Goal: Answer question/provide support: Share knowledge or assist other users

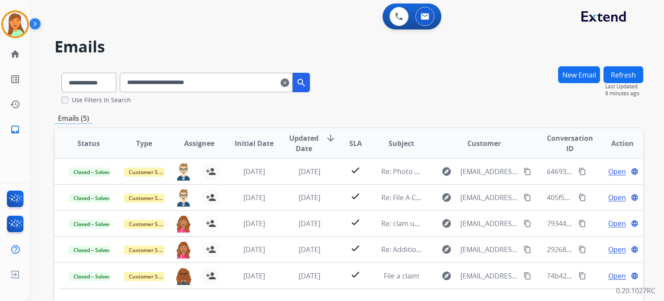
drag, startPoint x: 207, startPoint y: 82, endPoint x: 111, endPoint y: 84, distance: 96.0
click at [111, 84] on div "**********" at bounding box center [185, 81] width 263 height 30
paste input "text"
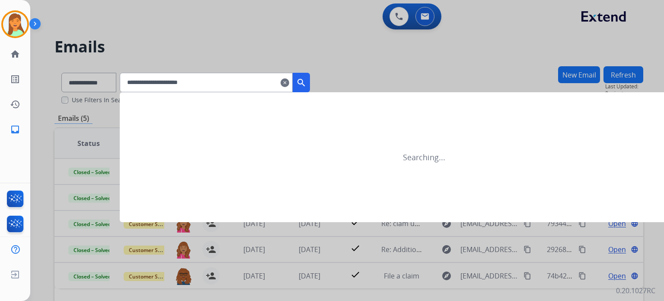
type input "**********"
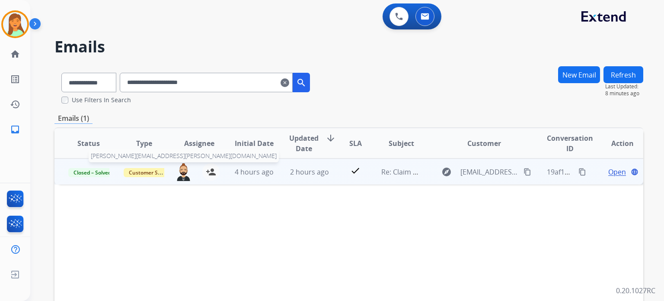
click at [180, 174] on img at bounding box center [183, 172] width 17 height 18
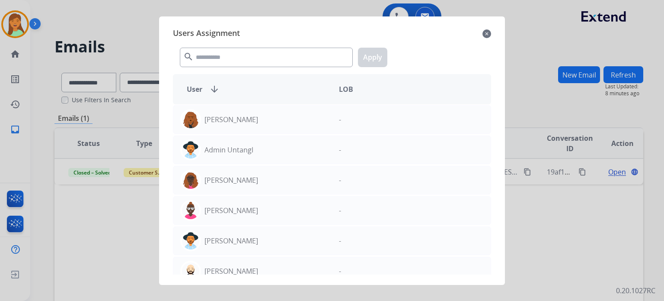
click at [484, 32] on mat-icon "close" at bounding box center [487, 34] width 9 height 10
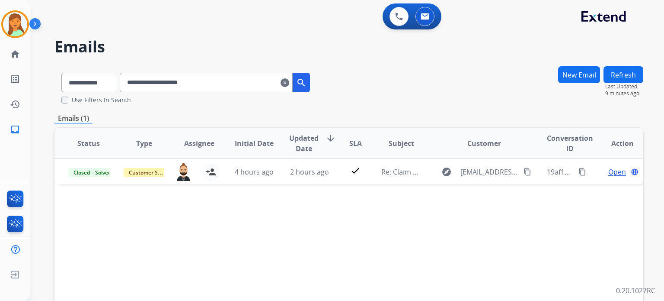
drag, startPoint x: 410, startPoint y: 236, endPoint x: 469, endPoint y: 233, distance: 58.9
click at [413, 236] on div "Status Type Assignee Initial Date Updated Date arrow_downward SLA Subject Custo…" at bounding box center [348, 272] width 589 height 290
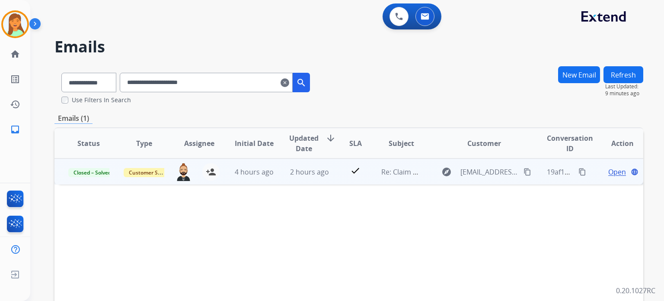
click at [610, 164] on td "Open language" at bounding box center [615, 171] width 55 height 26
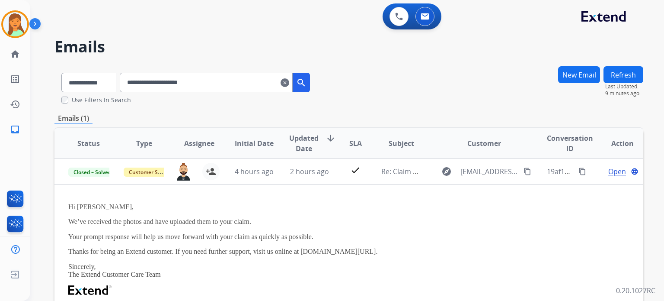
scroll to position [115, 0]
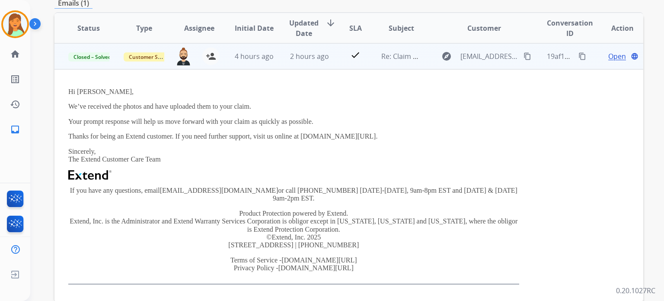
click at [609, 55] on span "Open" at bounding box center [618, 56] width 18 height 10
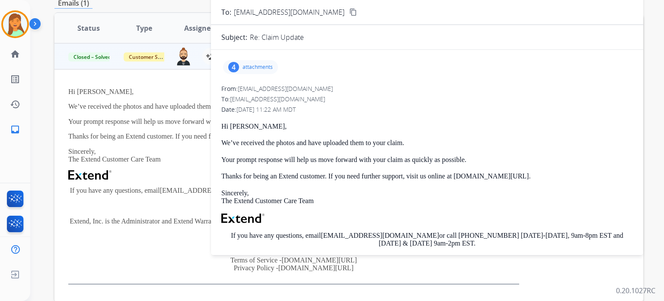
scroll to position [58, 0]
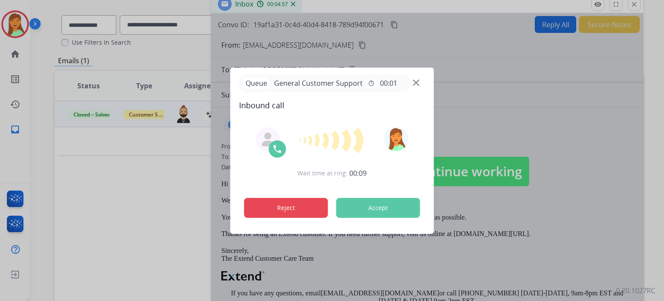
click at [294, 207] on button "Reject" at bounding box center [286, 208] width 84 height 20
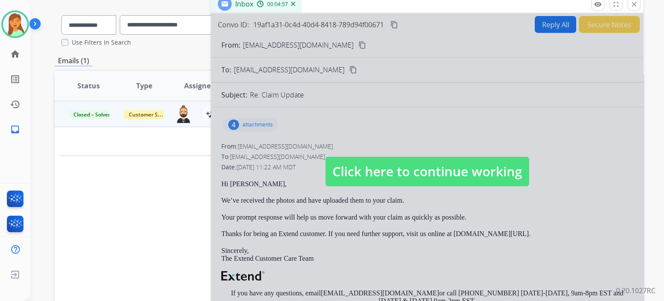
scroll to position [0, 0]
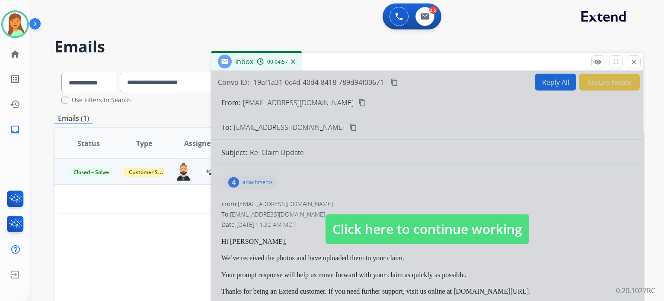
click at [640, 64] on button "close Close" at bounding box center [634, 61] width 13 height 13
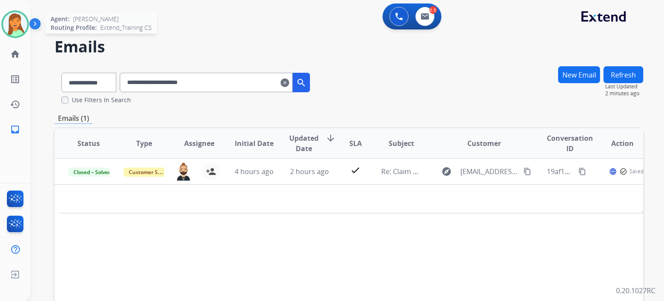
click at [21, 24] on img at bounding box center [15, 24] width 24 height 24
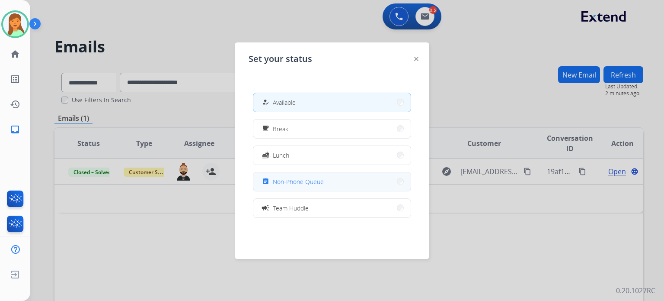
click at [336, 187] on button "assignment Non-Phone Queue" at bounding box center [331, 181] width 157 height 19
